Goal: Find specific page/section

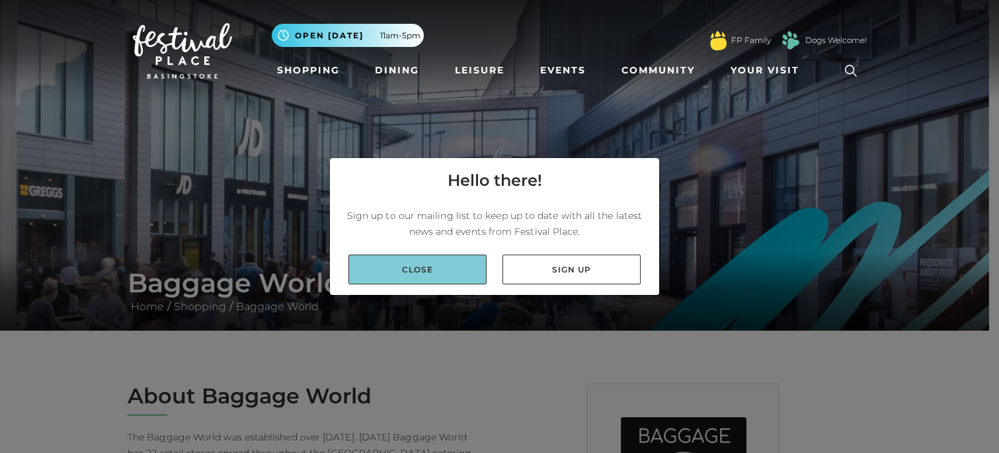
click at [448, 266] on link "Close" at bounding box center [417, 269] width 138 height 30
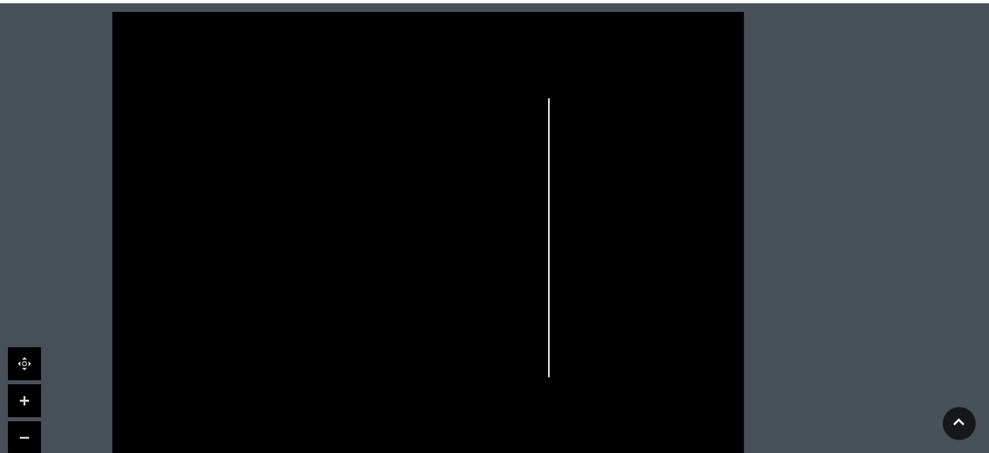
scroll to position [904, 0]
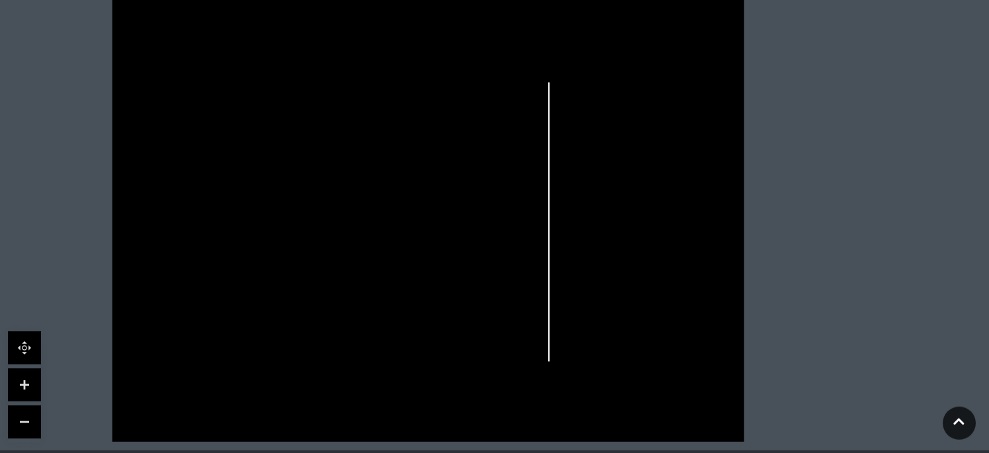
click at [26, 375] on link at bounding box center [24, 384] width 33 height 33
click at [26, 371] on link at bounding box center [24, 384] width 33 height 33
click at [22, 414] on link at bounding box center [24, 421] width 33 height 33
click at [317, 230] on icon at bounding box center [314, 234] width 19 height 8
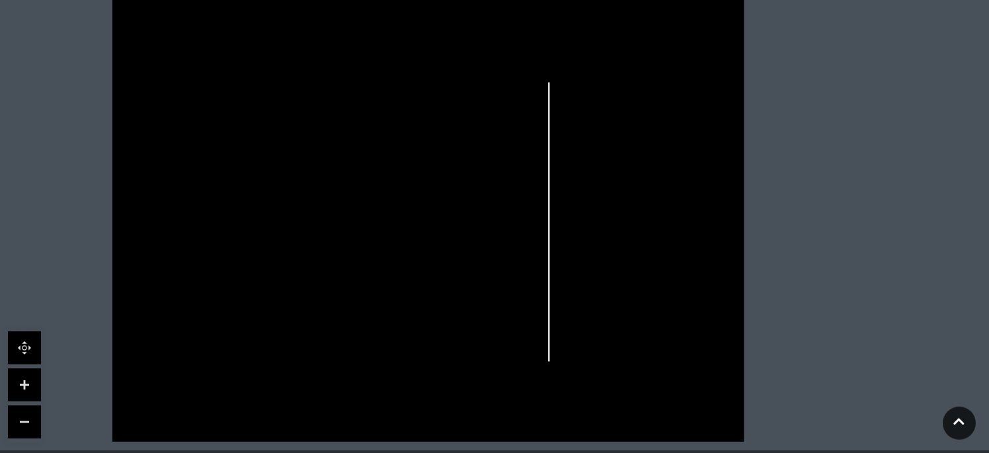
click at [317, 230] on icon at bounding box center [314, 234] width 19 height 8
click at [27, 368] on link at bounding box center [24, 384] width 33 height 33
click at [32, 405] on link at bounding box center [24, 421] width 33 height 33
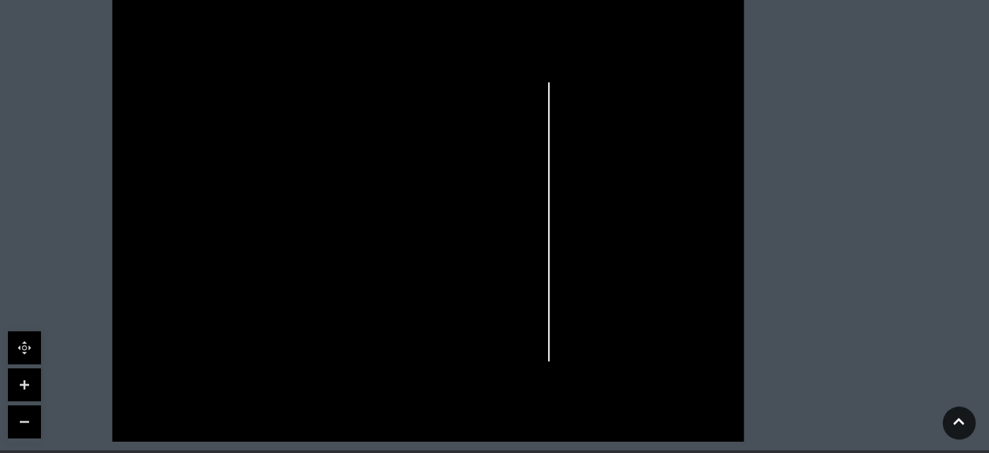
click at [31, 368] on link at bounding box center [24, 384] width 33 height 33
click at [23, 331] on link at bounding box center [24, 347] width 33 height 33
drag, startPoint x: 303, startPoint y: 323, endPoint x: 231, endPoint y: 271, distance: 89.5
click at [231, 271] on g "Build-A-Bear Santander Baggage World Cards Direct Holland & [PERSON_NAME] Tresp…" at bounding box center [431, 223] width 520 height 346
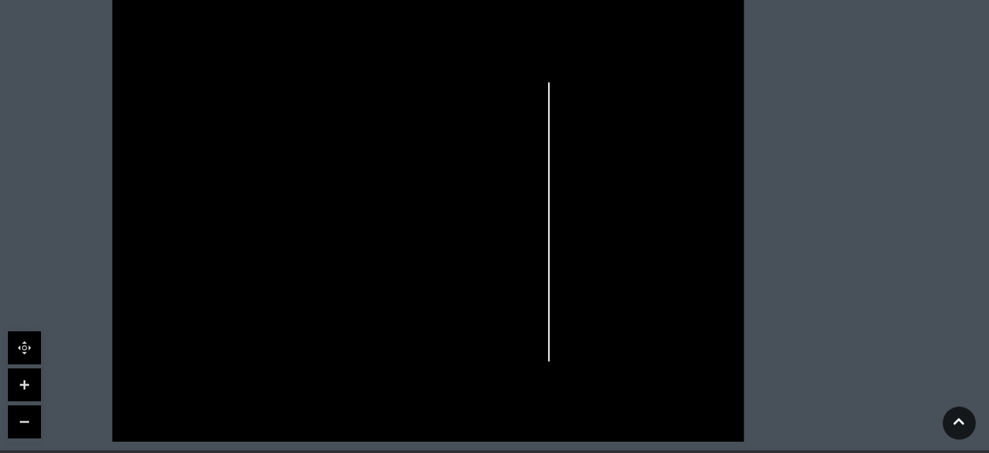
drag, startPoint x: 264, startPoint y: 235, endPoint x: 366, endPoint y: 281, distance: 112.4
click at [366, 281] on icon at bounding box center [427, 219] width 805 height 446
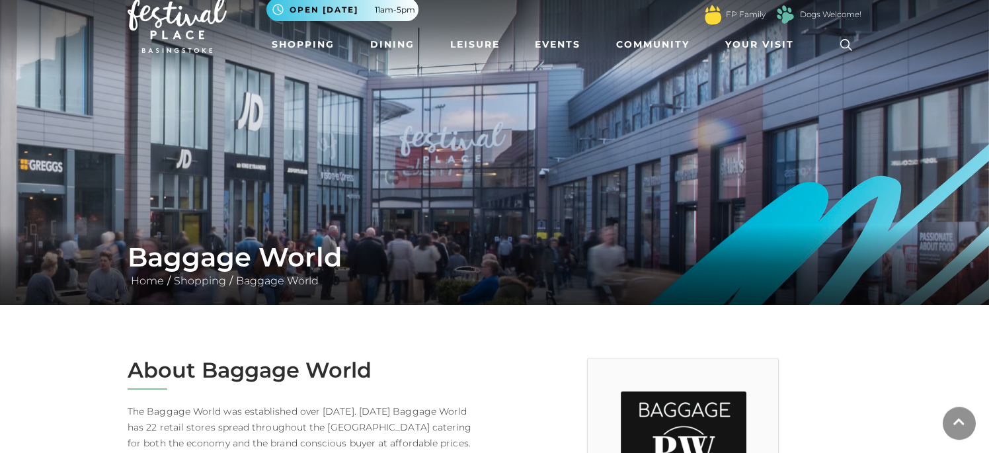
scroll to position [0, 0]
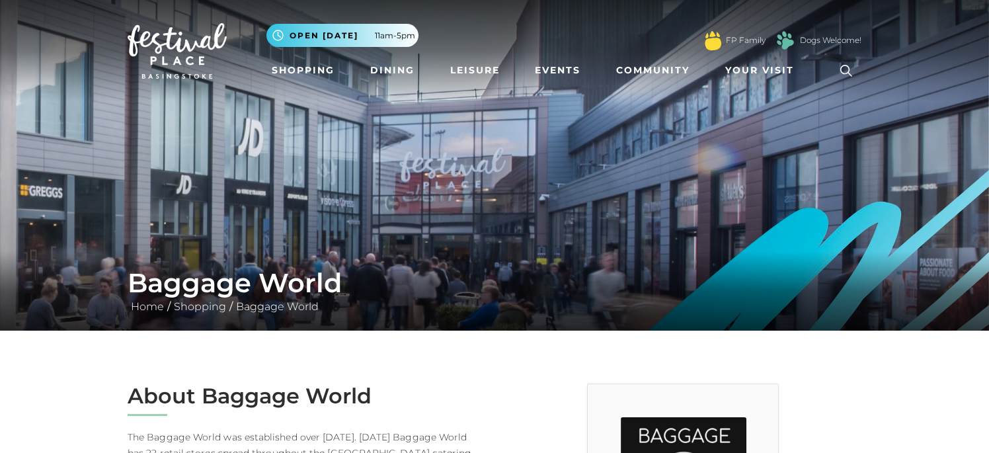
click at [846, 69] on icon at bounding box center [846, 71] width 20 height 20
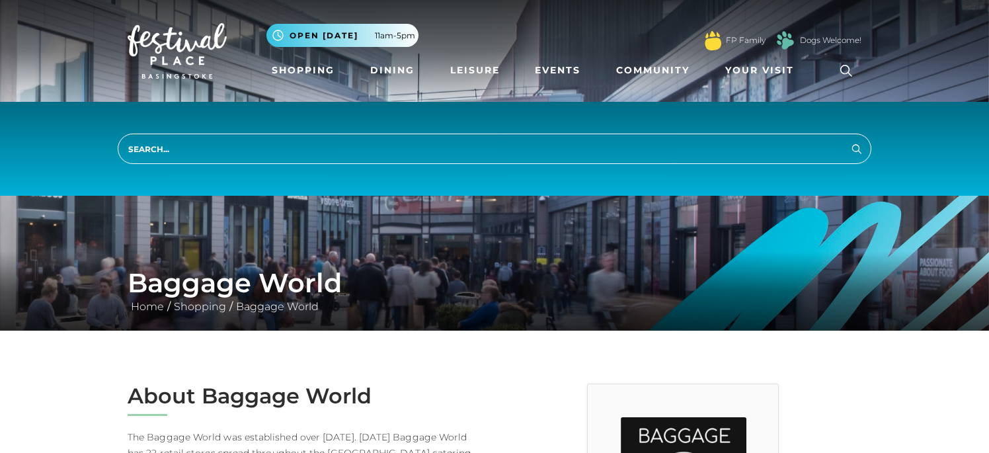
click at [151, 147] on input "search" at bounding box center [495, 149] width 754 height 30
type input "baggage world"
click at [849, 140] on button "Search" at bounding box center [857, 148] width 16 height 17
